Goal: Check status: Check status

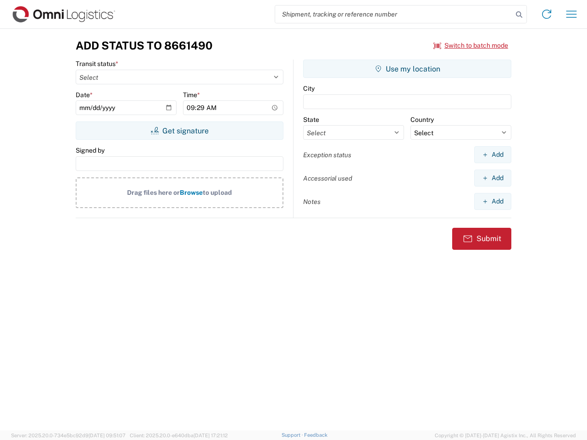
click at [394, 14] on input "search" at bounding box center [393, 14] width 237 height 17
click at [519, 15] on icon at bounding box center [518, 14] width 13 height 13
click at [546, 14] on icon at bounding box center [546, 14] width 15 height 15
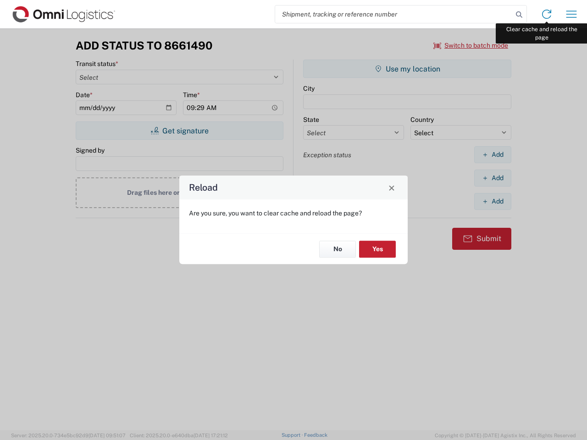
click at [571, 14] on div "Reload Are you sure, you want to clear cache and reload the page? No Yes" at bounding box center [293, 220] width 587 height 440
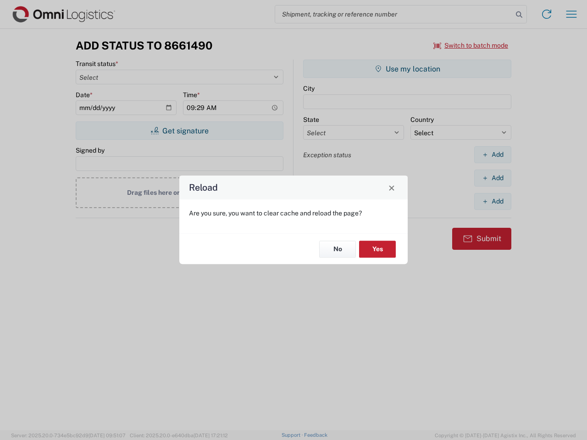
click at [471, 45] on div "Reload Are you sure, you want to clear cache and reload the page? No Yes" at bounding box center [293, 220] width 587 height 440
click at [179, 131] on div "Reload Are you sure, you want to clear cache and reload the page? No Yes" at bounding box center [293, 220] width 587 height 440
click at [407, 69] on div "Reload Are you sure, you want to clear cache and reload the page? No Yes" at bounding box center [293, 220] width 587 height 440
click at [492, 154] on div "Reload Are you sure, you want to clear cache and reload the page? No Yes" at bounding box center [293, 220] width 587 height 440
click at [492, 178] on div "Reload Are you sure, you want to clear cache and reload the page? No Yes" at bounding box center [293, 220] width 587 height 440
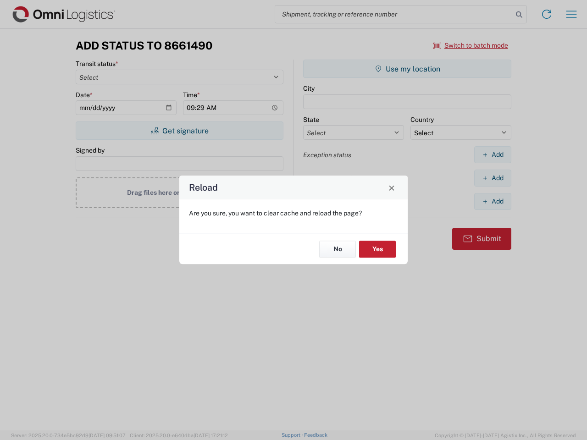
click at [492, 201] on div "Reload Are you sure, you want to clear cache and reload the page? No Yes" at bounding box center [293, 220] width 587 height 440
